Goal: Book appointment/travel/reservation

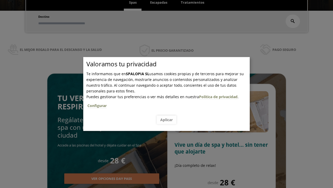
scroll to position [89, 0]
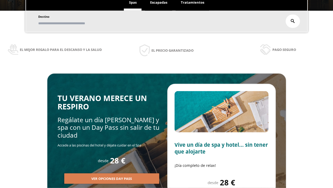
click at [159, 3] on span "Escapadas" at bounding box center [158, 2] width 17 height 5
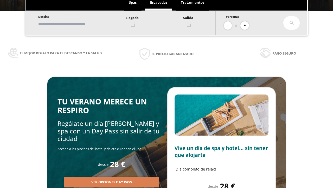
click at [73, 24] on input "text" at bounding box center [69, 24] width 65 height 9
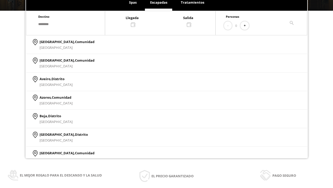
click at [166, 21] on div at bounding box center [160, 21] width 110 height 13
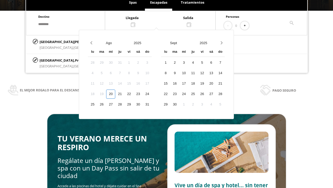
click at [134, 94] on div "22" at bounding box center [128, 93] width 9 height 9
click at [143, 94] on div "23" at bounding box center [138, 93] width 9 height 9
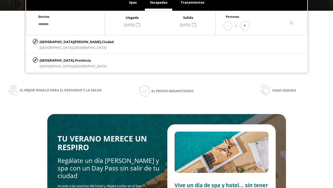
click at [247, 26] on button "+" at bounding box center [245, 25] width 9 height 9
click at [65, 41] on p "[GEOGRAPHIC_DATA][PERSON_NAME], [GEOGRAPHIC_DATA]" at bounding box center [77, 42] width 74 height 6
type input "**********"
